Goal: Task Accomplishment & Management: Use online tool/utility

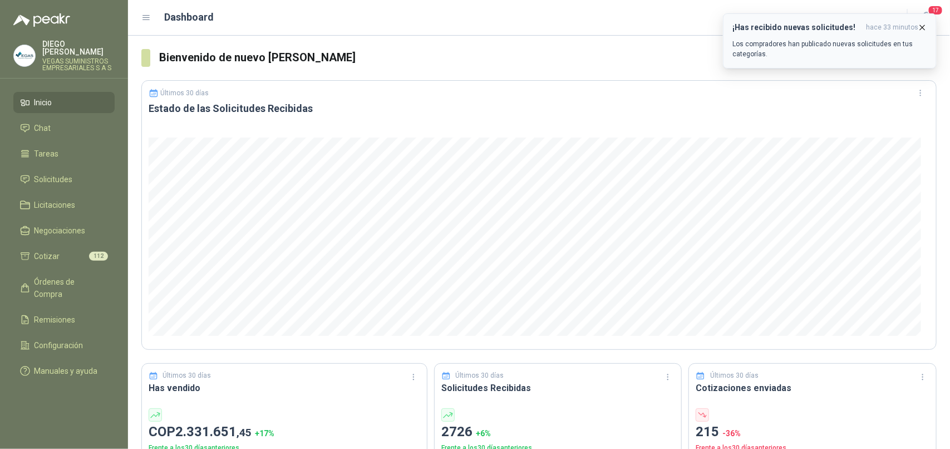
click at [925, 25] on icon "button" at bounding box center [922, 27] width 9 height 9
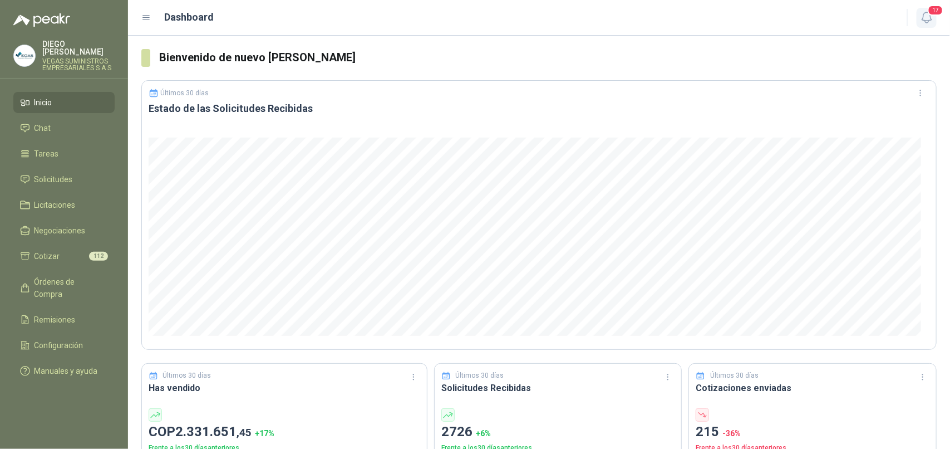
click at [925, 16] on icon "button" at bounding box center [927, 18] width 14 height 14
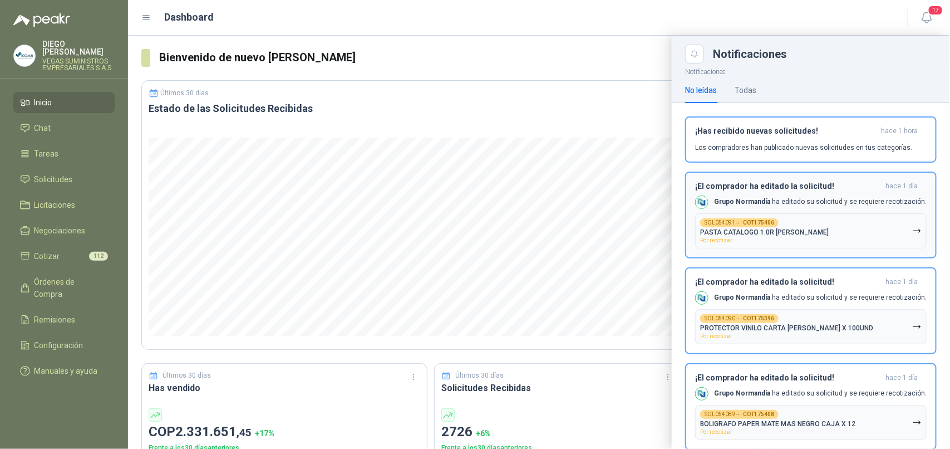
click at [899, 229] on button "SOL054091 → COT175406 PASTA CATALOGO 1.0R [PERSON_NAME] Por recotizar" at bounding box center [811, 230] width 232 height 35
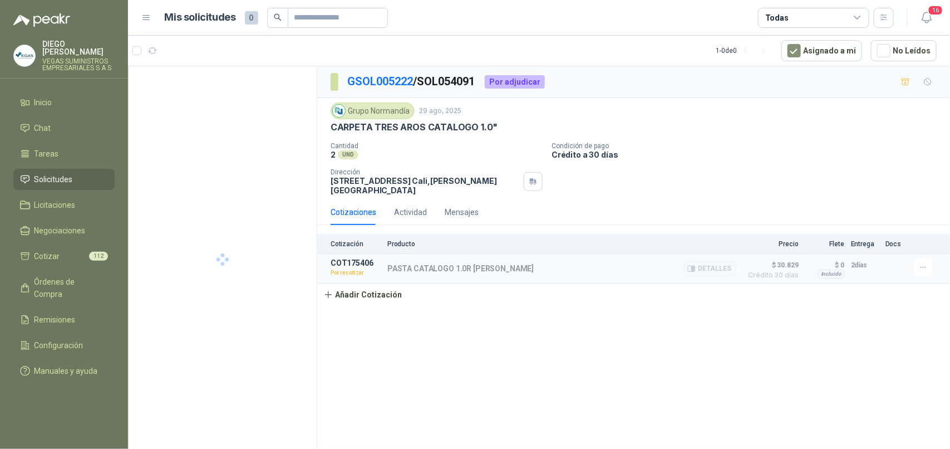
click at [933, 278] on div at bounding box center [926, 268] width 22 height 20
click at [928, 273] on button "button" at bounding box center [924, 267] width 18 height 18
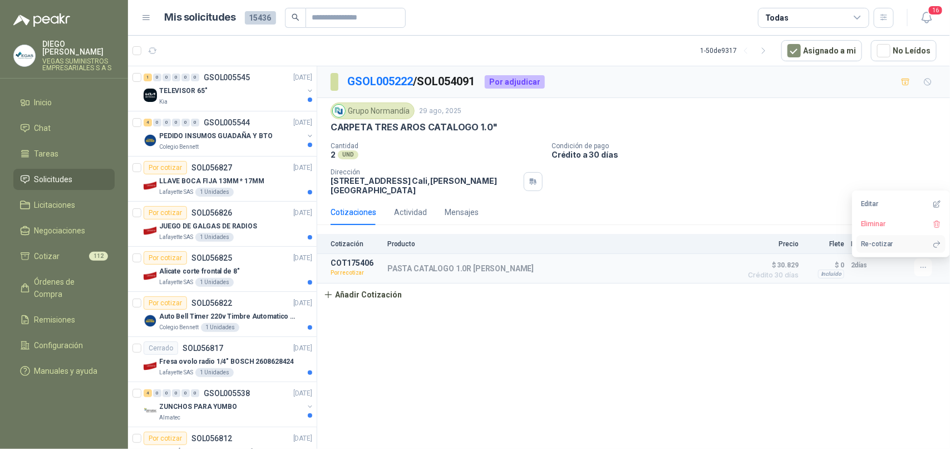
click at [905, 248] on button "Re-cotizar" at bounding box center [901, 244] width 89 height 18
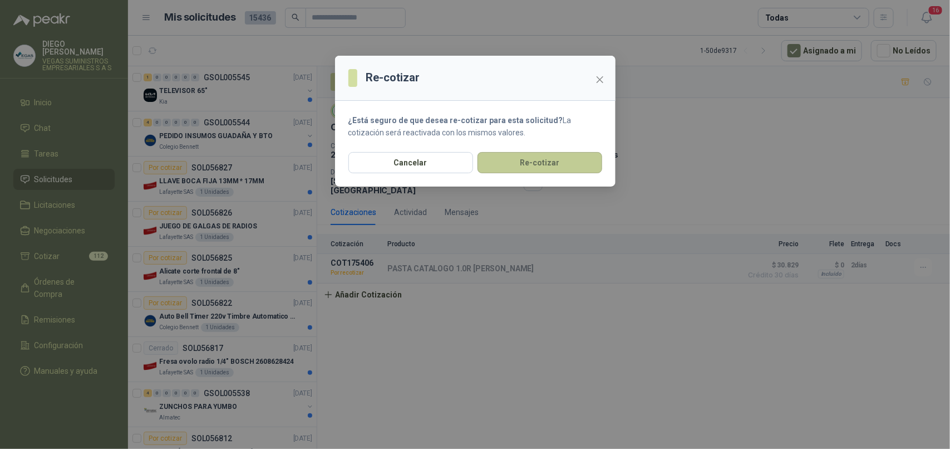
click at [592, 168] on button "Re-cotizar" at bounding box center [540, 162] width 125 height 21
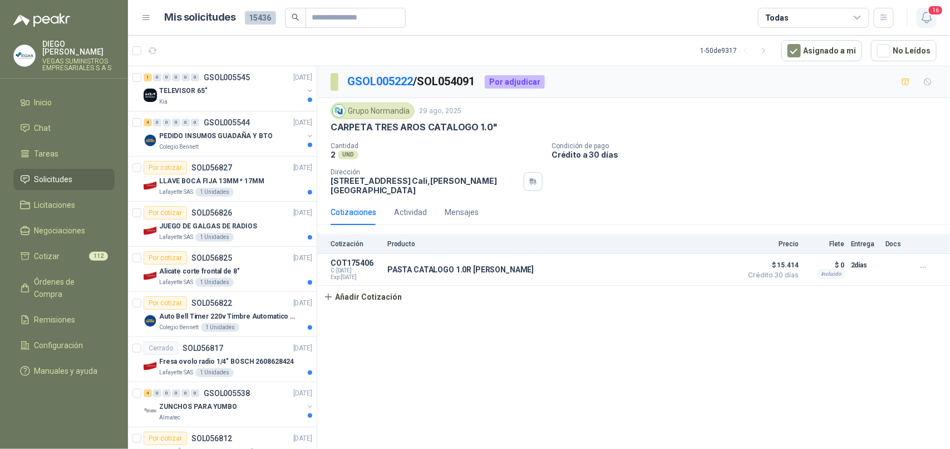
click at [929, 21] on icon "button" at bounding box center [926, 17] width 9 height 11
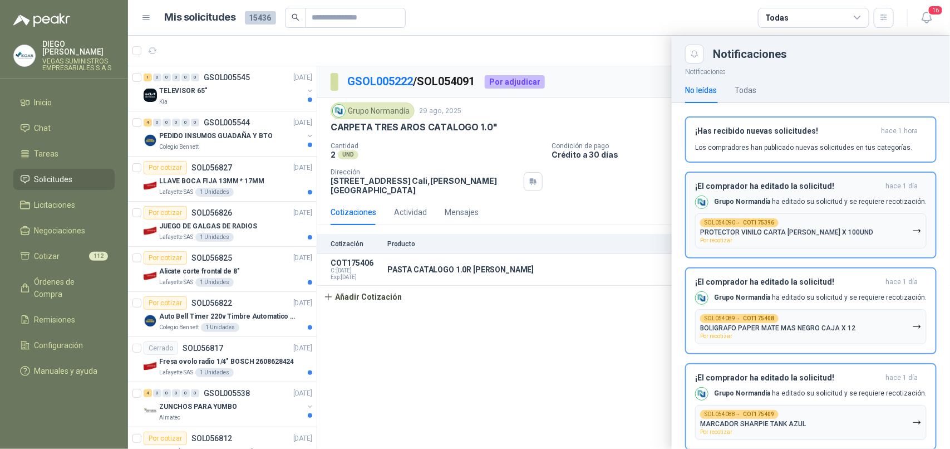
click at [870, 229] on button "SOL054090 → COT175396 PROTECTOR VINILO CARTA [PERSON_NAME] X 100UND Por recotiz…" at bounding box center [811, 230] width 232 height 35
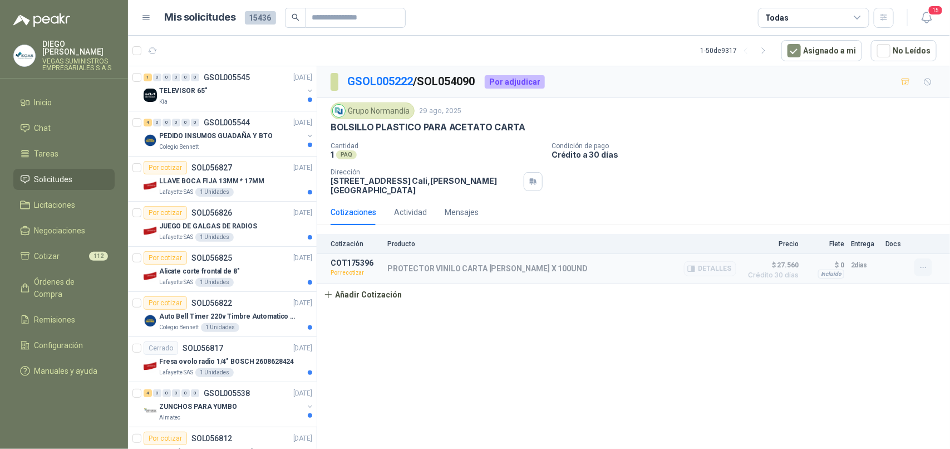
click at [919, 276] on button "button" at bounding box center [924, 267] width 18 height 18
click at [884, 248] on button "Re-cotizar" at bounding box center [901, 244] width 89 height 18
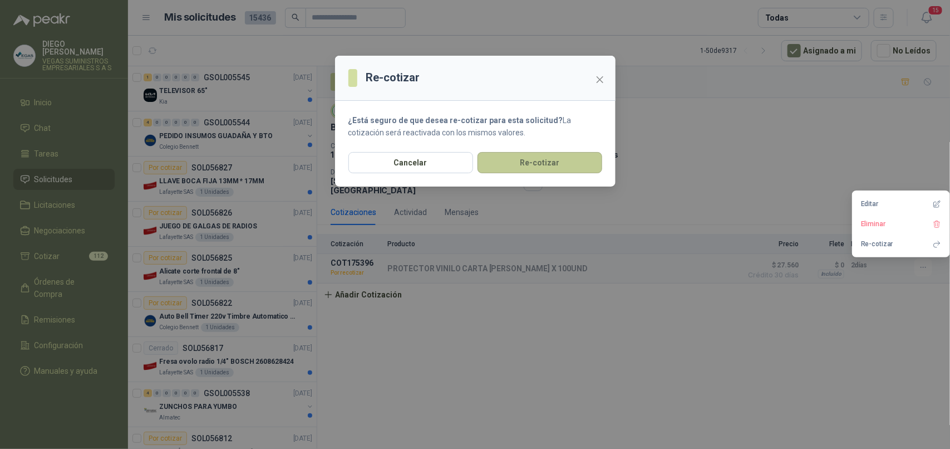
click at [580, 165] on button "Re-cotizar" at bounding box center [540, 162] width 125 height 21
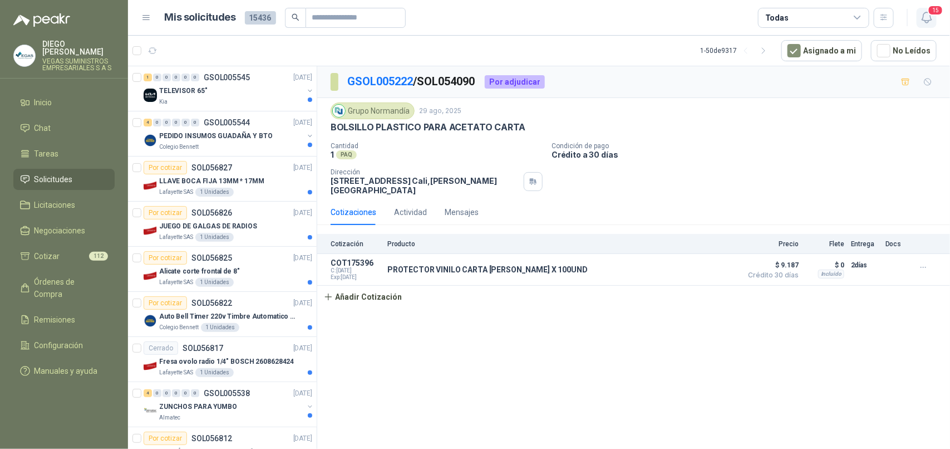
click at [930, 17] on icon "button" at bounding box center [926, 17] width 9 height 11
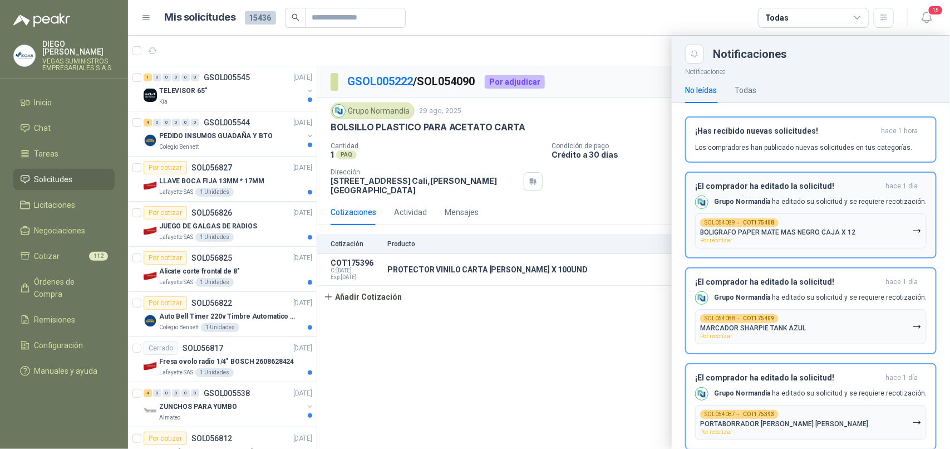
click at [904, 232] on button "SOL054089 → COT175408 BOLIGRAFO PAPER MATE MAS NEGRO CAJA X 12 Por recotizar" at bounding box center [811, 230] width 232 height 35
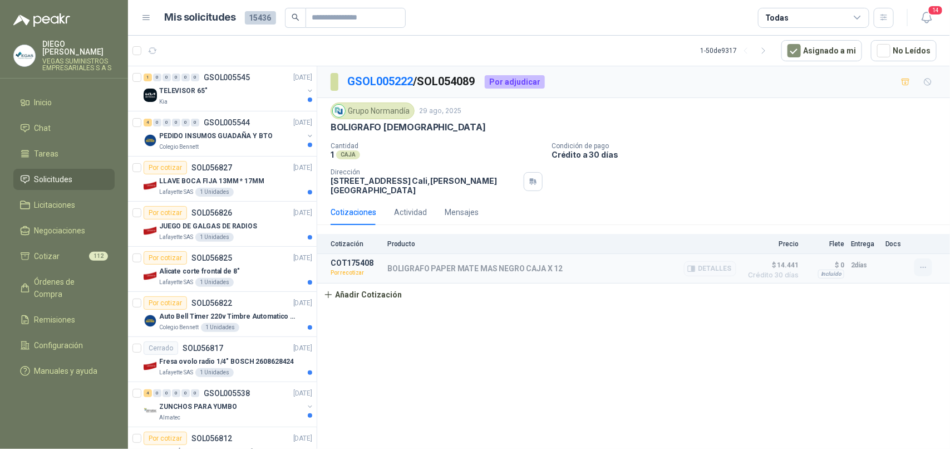
click at [927, 266] on icon "button" at bounding box center [923, 267] width 9 height 9
click at [900, 246] on button "Re-cotizar" at bounding box center [901, 244] width 89 height 18
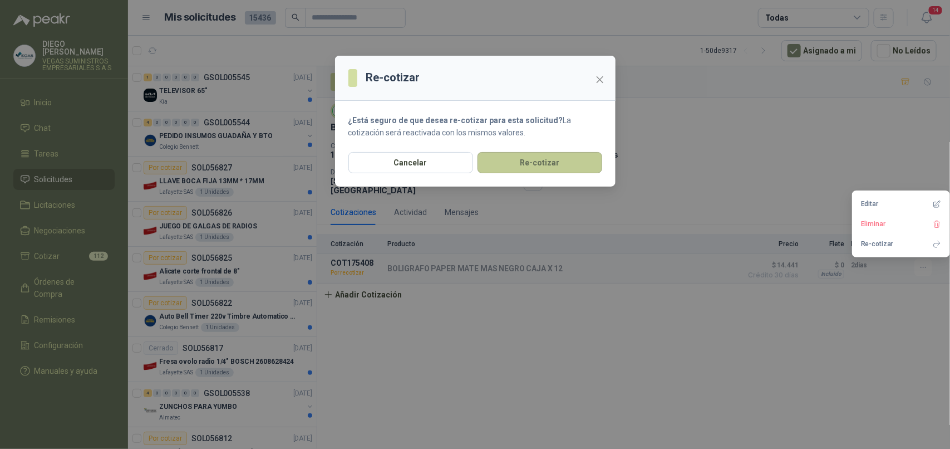
click at [543, 159] on button "Re-cotizar" at bounding box center [540, 162] width 125 height 21
